Goal: Check status: Check status

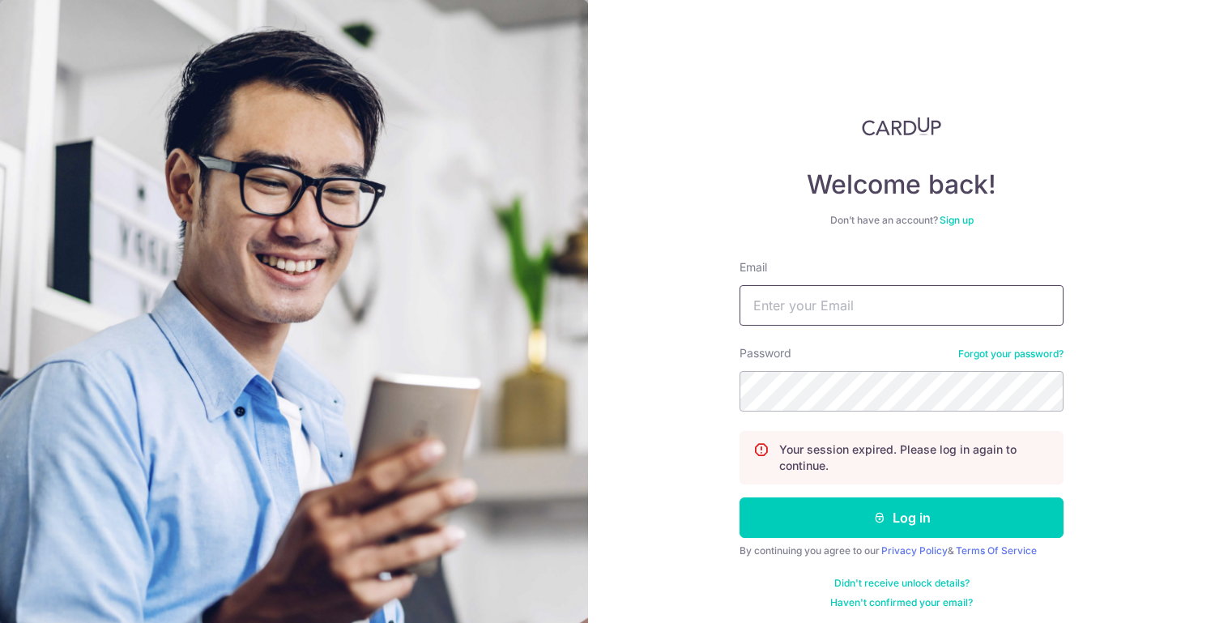
click at [833, 313] on input "Email" at bounding box center [902, 305] width 324 height 41
type input "[EMAIL_ADDRESS][DOMAIN_NAME]"
click at [740, 497] on button "Log in" at bounding box center [902, 517] width 324 height 41
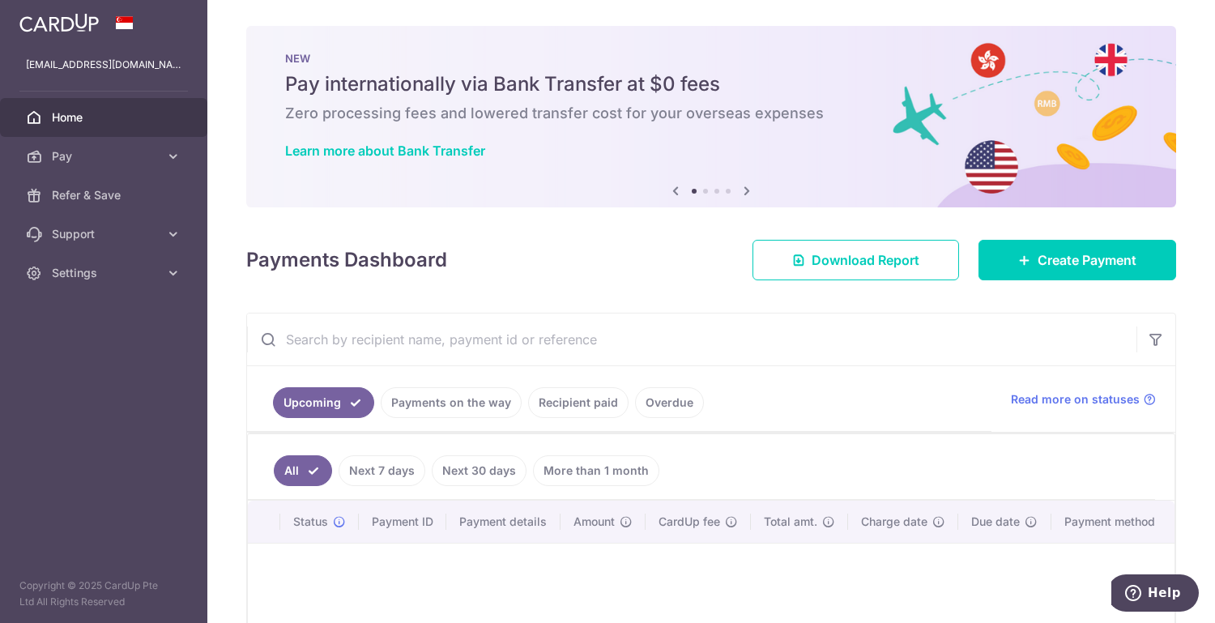
scroll to position [168, 0]
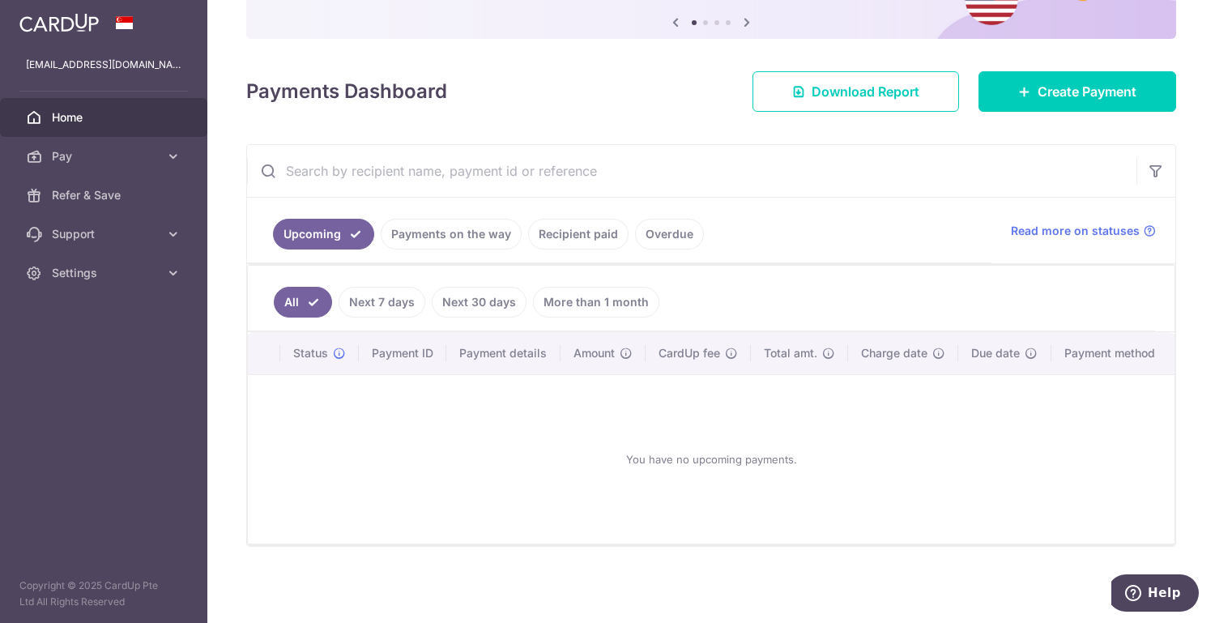
click at [467, 228] on link "Payments on the way" at bounding box center [451, 234] width 141 height 31
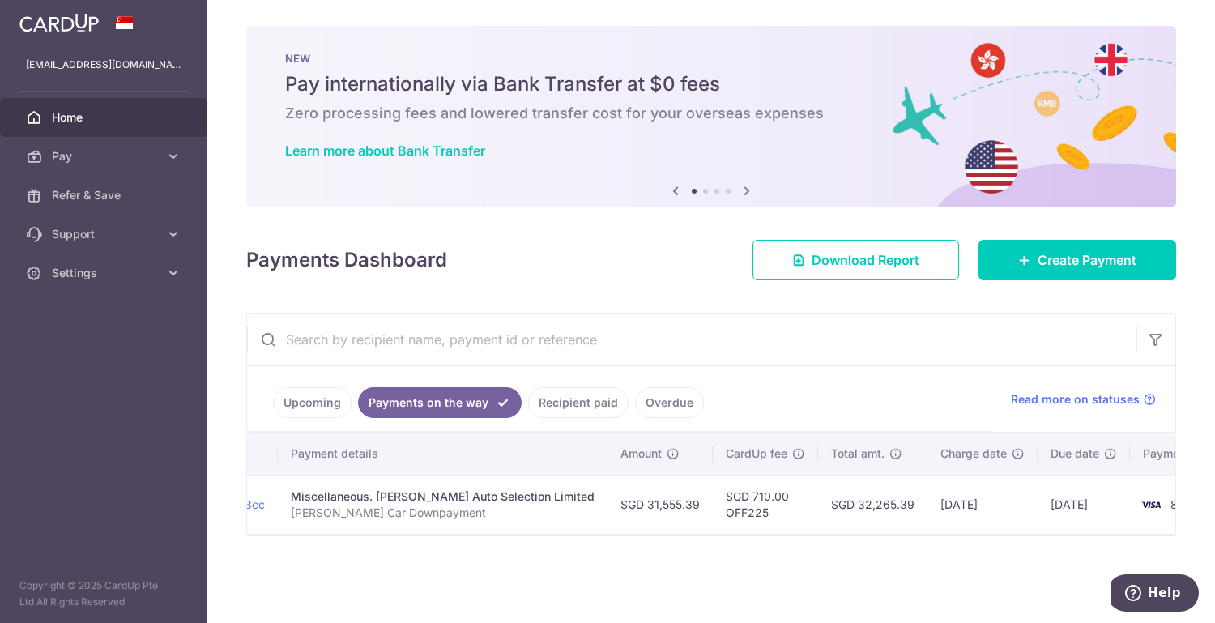
scroll to position [0, 315]
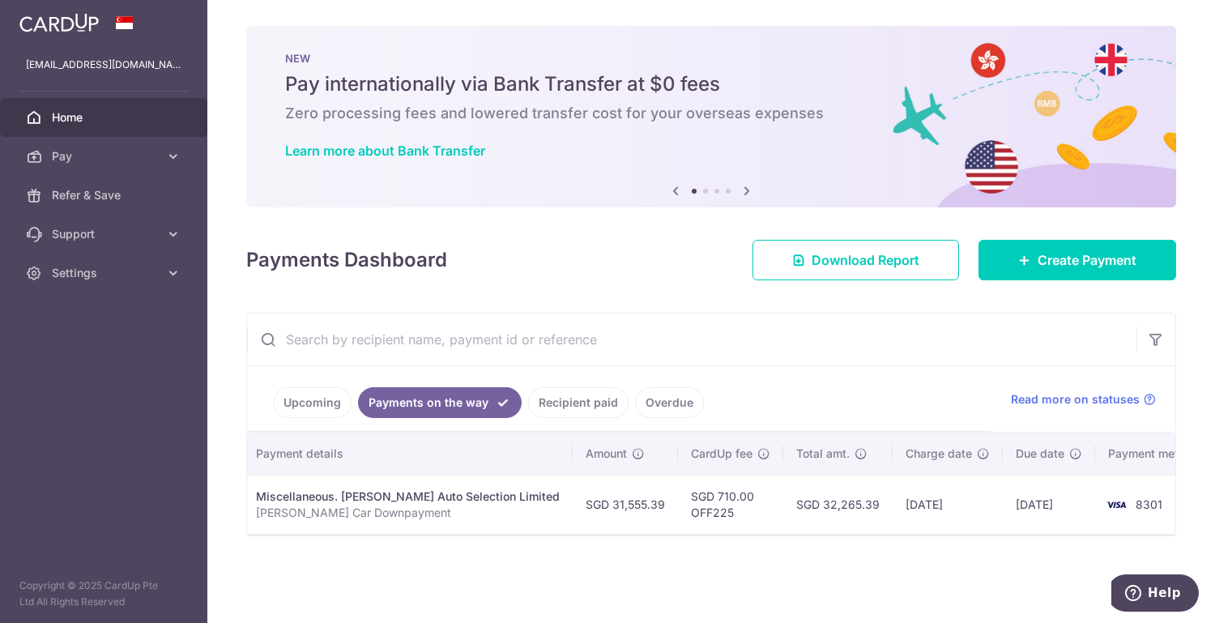
click at [570, 405] on link "Recipient paid" at bounding box center [578, 402] width 100 height 31
